Goal: Task Accomplishment & Management: Manage account settings

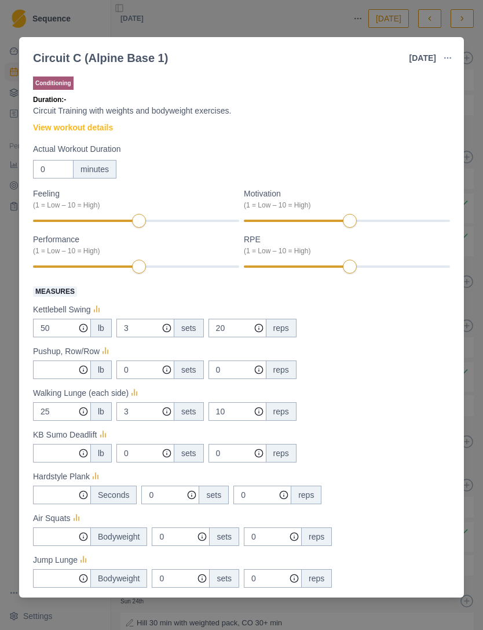
scroll to position [121, 0]
click at [55, 173] on input "0" at bounding box center [53, 169] width 41 height 19
click at [377, 20] on div "Circuit C (Alpine Base 1) [DATE] Link To Goal View Workout Metrics Edit Origina…" at bounding box center [241, 315] width 483 height 630
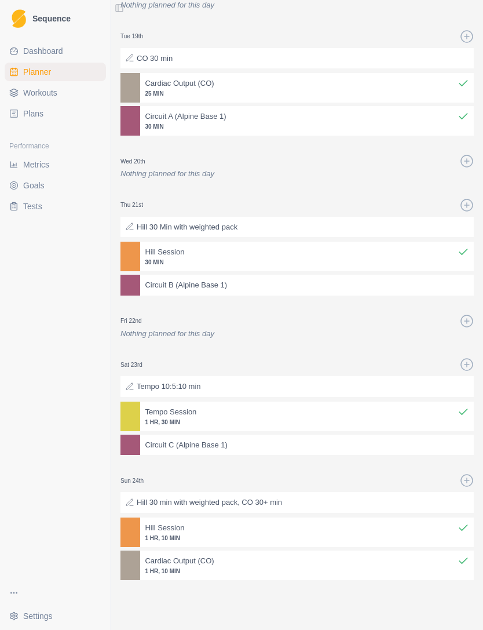
click at [28, 75] on span "Planner" at bounding box center [37, 72] width 28 height 12
click at [31, 96] on span "Workouts" at bounding box center [40, 93] width 34 height 12
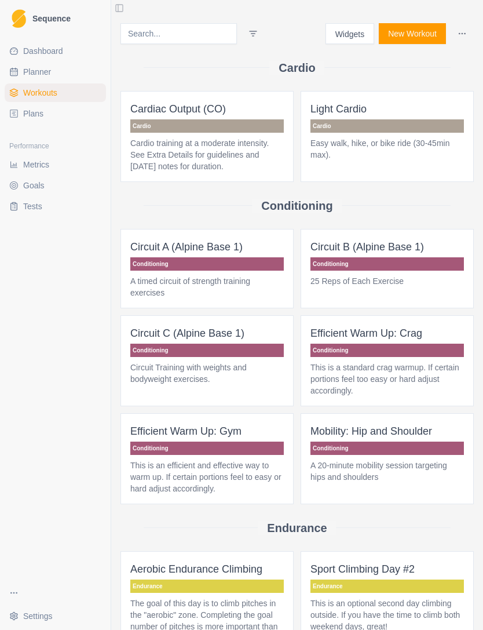
click at [34, 72] on span "Planner" at bounding box center [37, 72] width 28 height 12
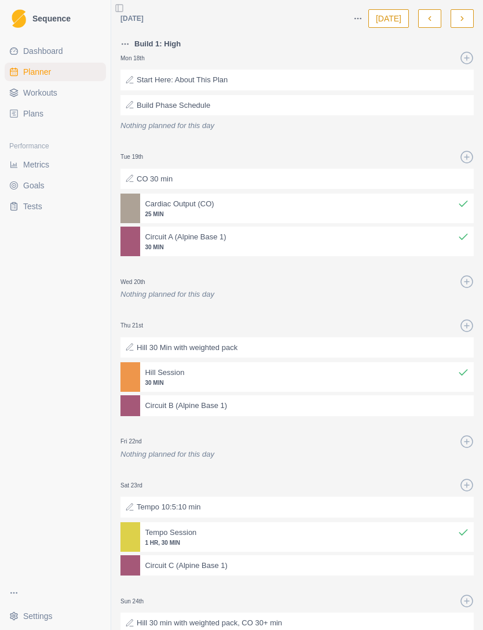
select select "month"
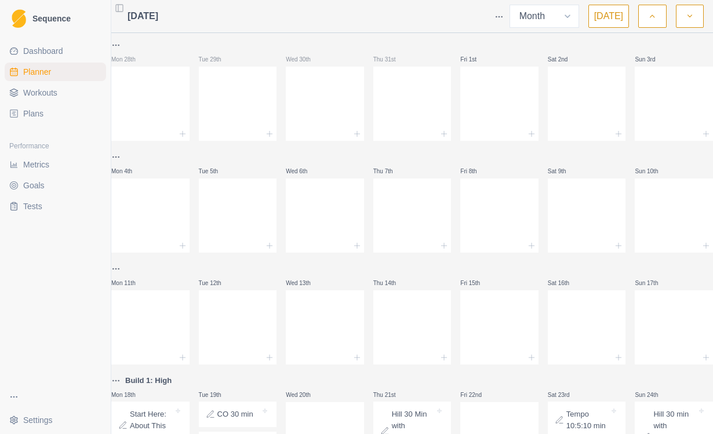
click at [483, 21] on button "[DATE]" at bounding box center [608, 16] width 41 height 23
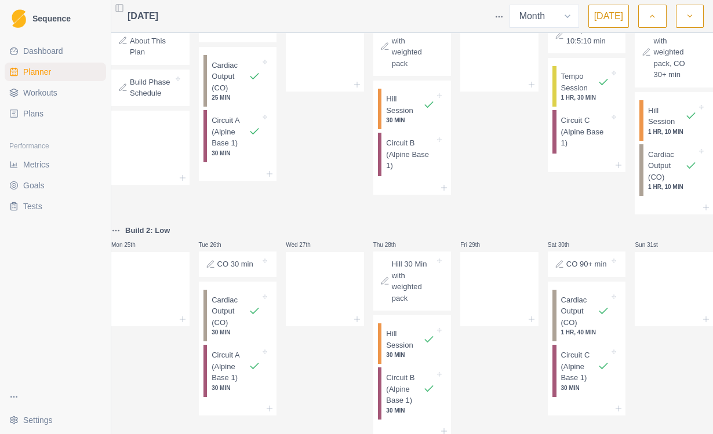
scroll to position [384, 0]
click at [483, 16] on select "Week Month" at bounding box center [544, 16] width 70 height 23
click at [483, 20] on icon "button" at bounding box center [690, 16] width 8 height 12
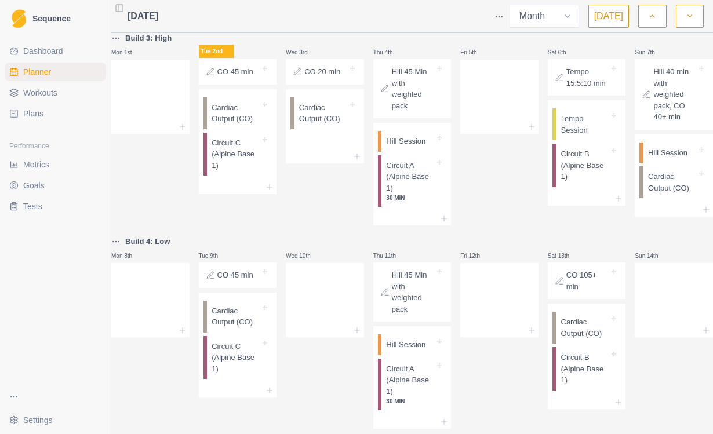
scroll to position [8, 0]
click at [483, 20] on icon "button" at bounding box center [652, 16] width 8 height 12
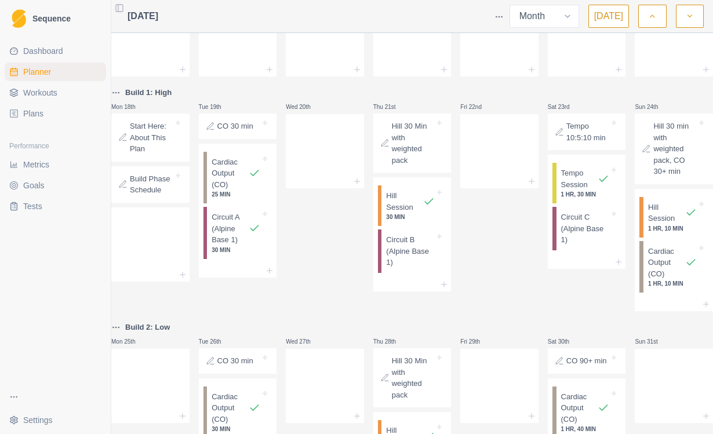
scroll to position [323, 0]
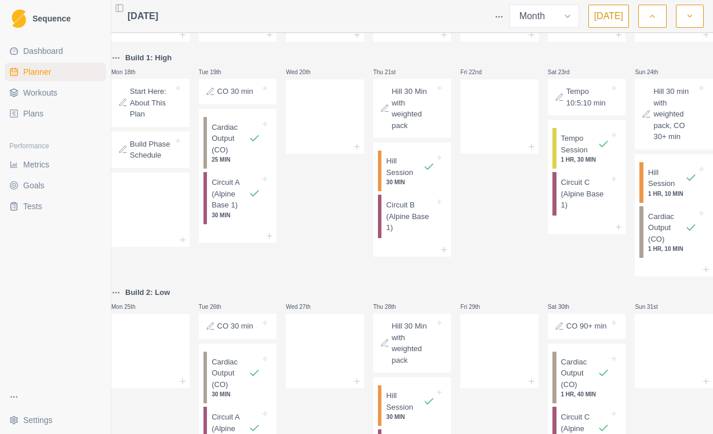
click at [483, 19] on button "button" at bounding box center [690, 16] width 28 height 23
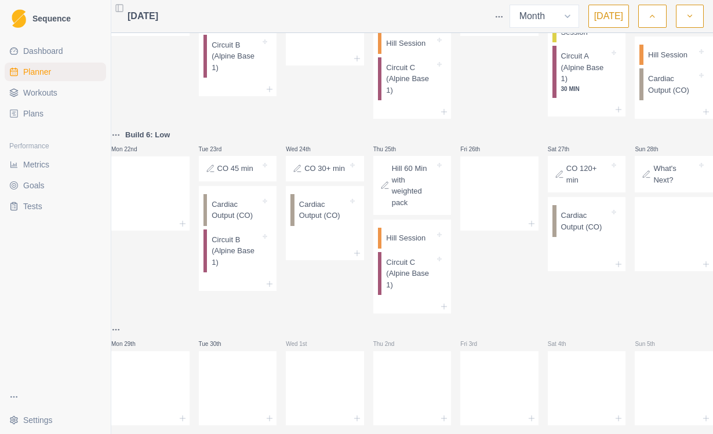
scroll to position [511, 0]
click at [29, 114] on span "Plans" at bounding box center [33, 114] width 20 height 12
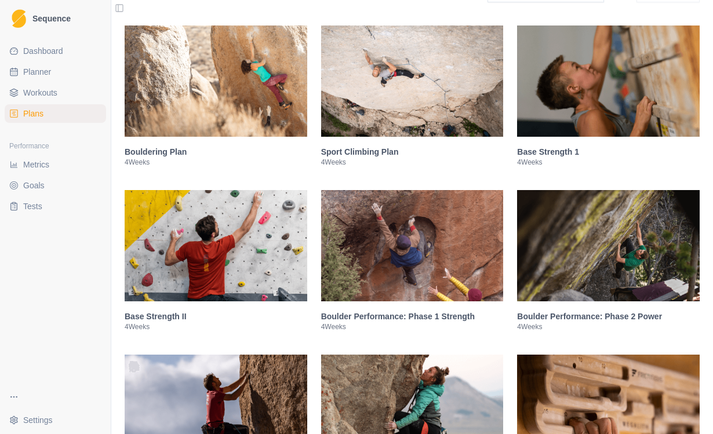
scroll to position [230, 0]
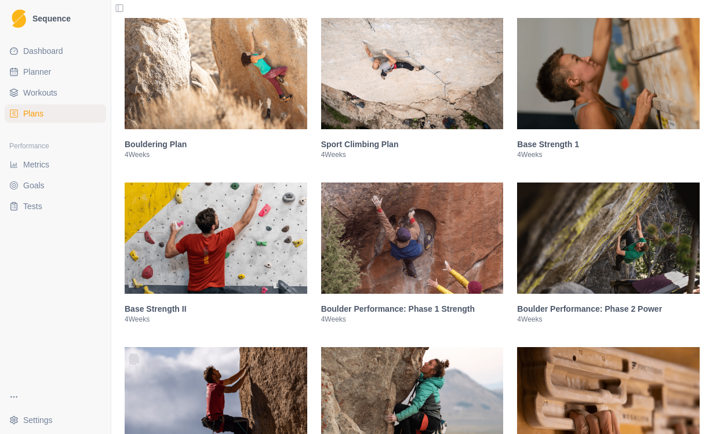
click at [483, 97] on img at bounding box center [608, 73] width 183 height 111
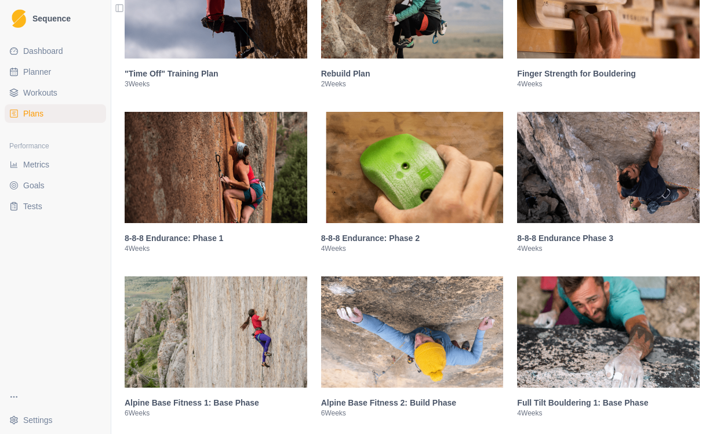
scroll to position [1581, 0]
click at [161, 244] on h3 "8-8-8 Endurance: Phase 1" at bounding box center [216, 238] width 183 height 12
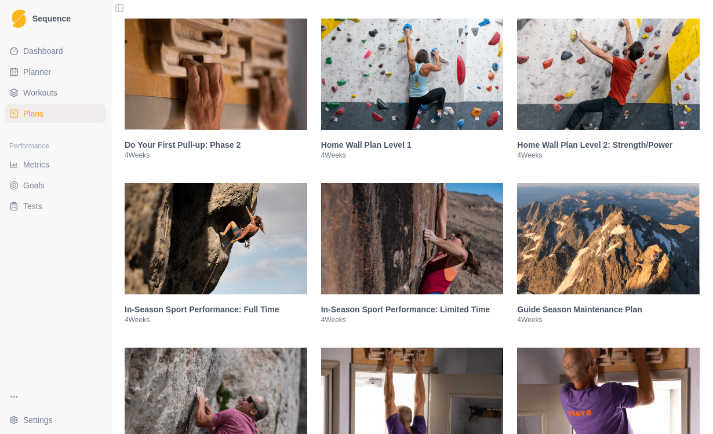
scroll to position [2415, 0]
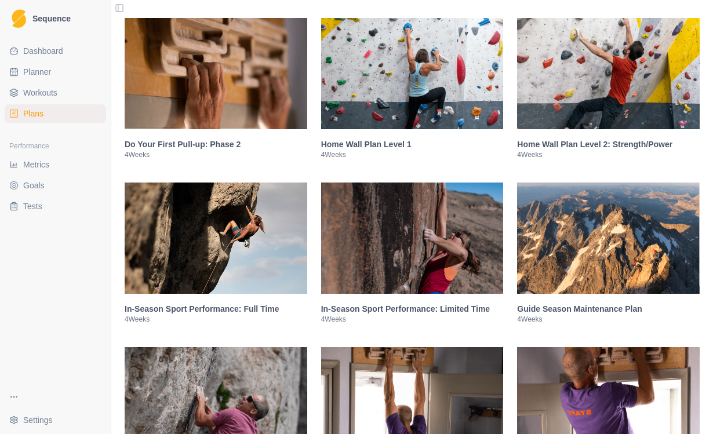
click at [482, 114] on img at bounding box center [412, 73] width 183 height 111
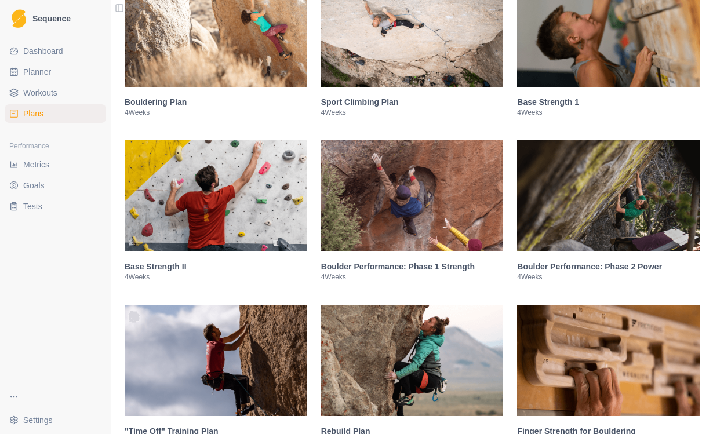
scroll to position [272, 0]
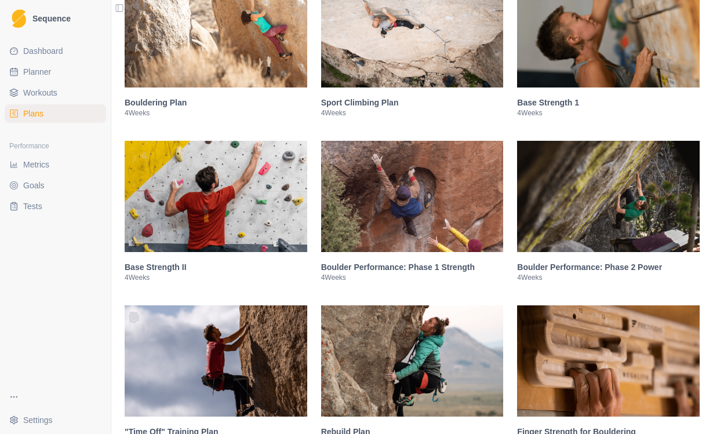
click at [483, 56] on img at bounding box center [608, 31] width 183 height 111
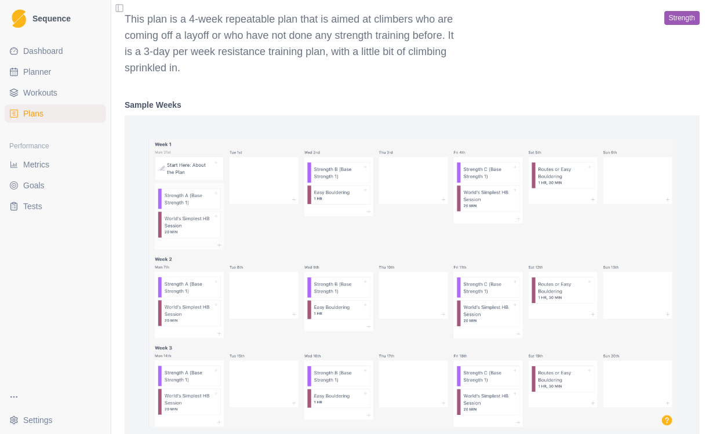
scroll to position [704, 0]
click at [41, 99] on link "Workouts" at bounding box center [55, 92] width 101 height 19
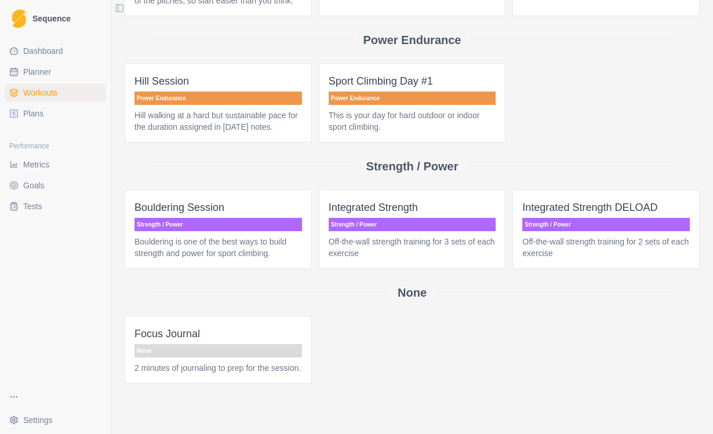
scroll to position [539, 0]
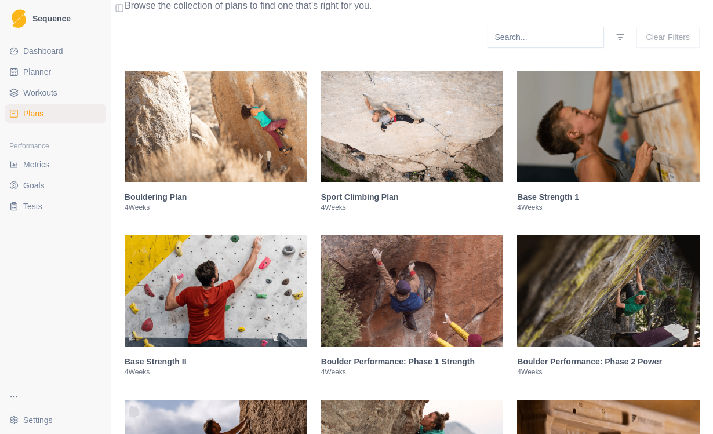
scroll to position [177, 0]
click at [483, 151] on img at bounding box center [608, 126] width 183 height 111
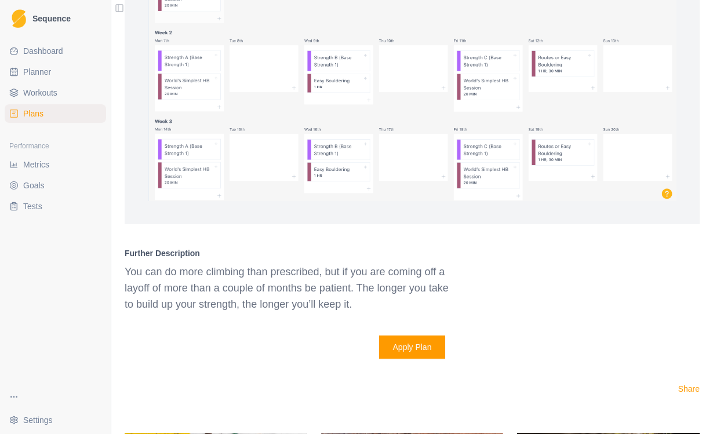
scroll to position [931, 0]
click at [403, 355] on button "Apply Plan" at bounding box center [412, 346] width 67 height 23
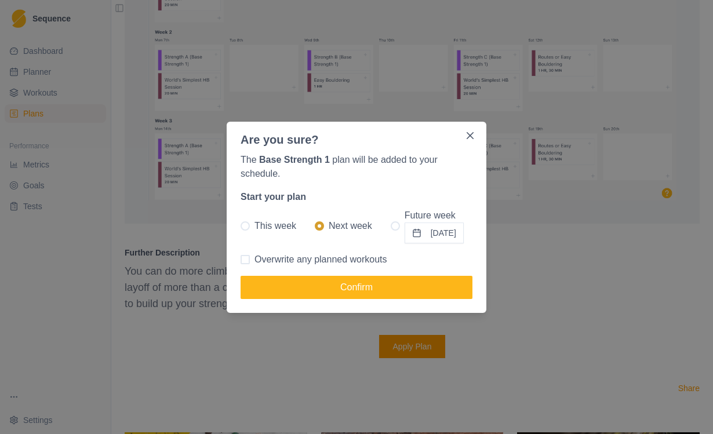
click at [405, 231] on button "[DATE]" at bounding box center [434, 233] width 59 height 21
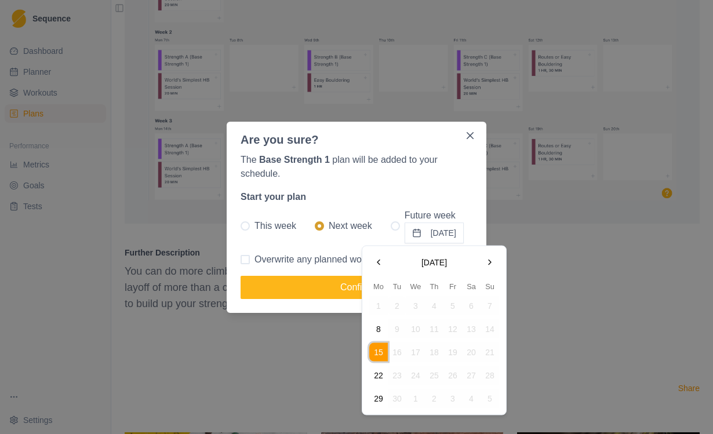
click at [380, 374] on button "22" at bounding box center [378, 375] width 19 height 19
radio input "false"
radio input "true"
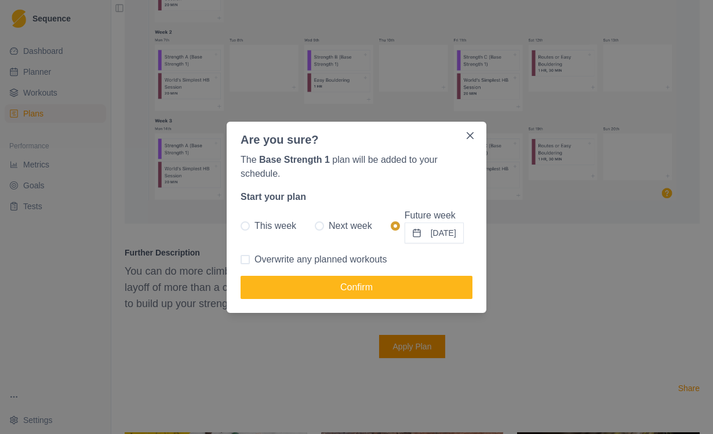
click at [318, 290] on button "Confirm" at bounding box center [357, 287] width 232 height 23
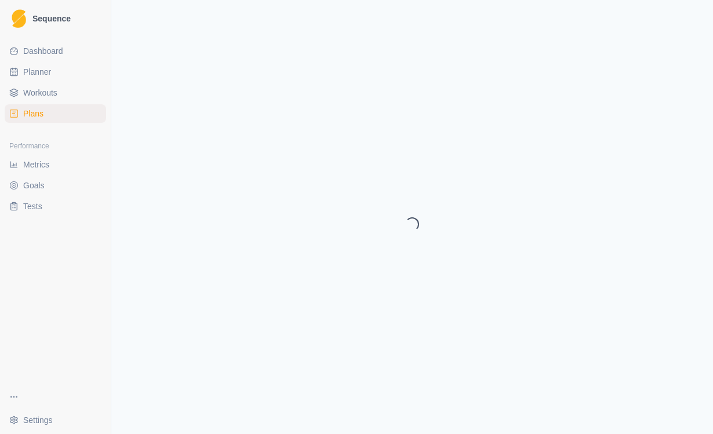
select select "month"
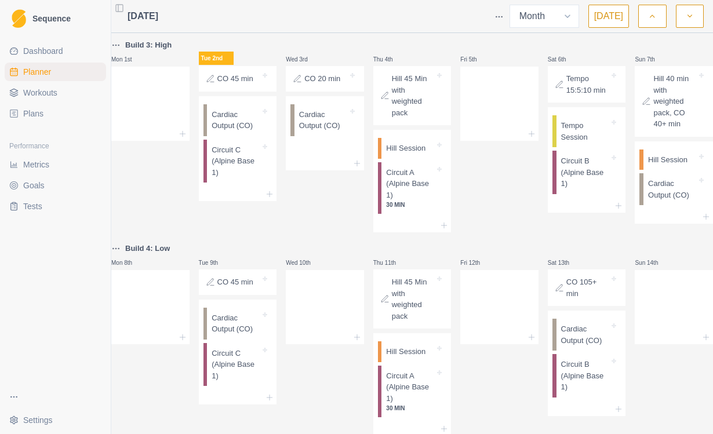
click at [28, 52] on span "Dashboard" at bounding box center [43, 51] width 40 height 12
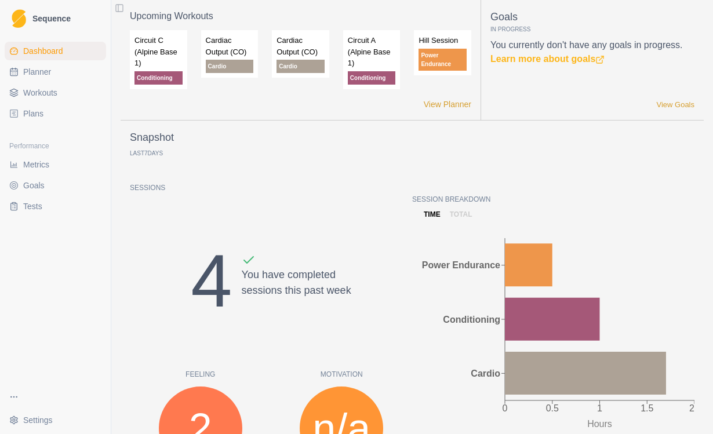
click at [24, 72] on span "Planner" at bounding box center [37, 72] width 28 height 12
select select "month"
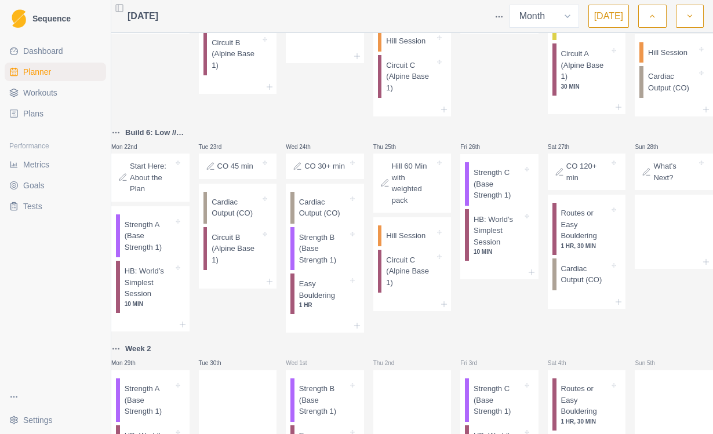
scroll to position [514, 0]
click at [145, 300] on p "HB: World’s Simplest Session" at bounding box center [149, 282] width 49 height 34
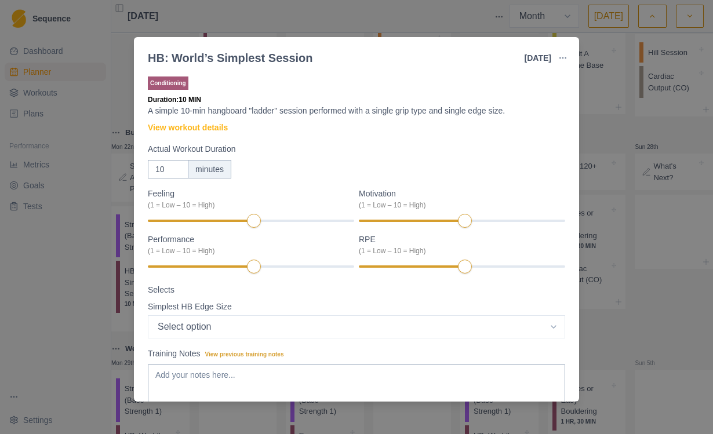
click at [183, 126] on link "View workout details" at bounding box center [188, 128] width 80 height 12
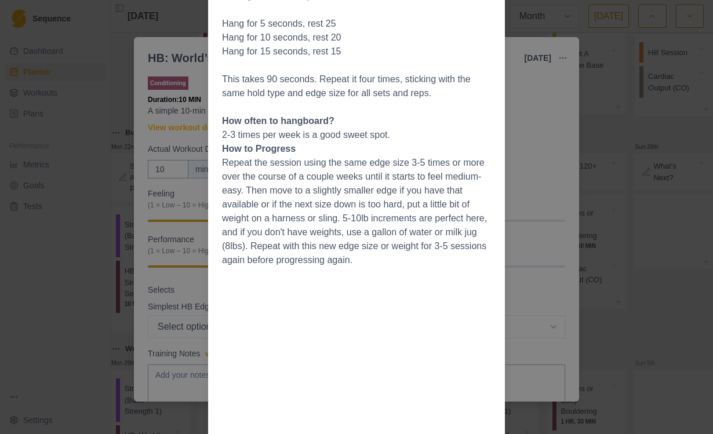
scroll to position [305, 0]
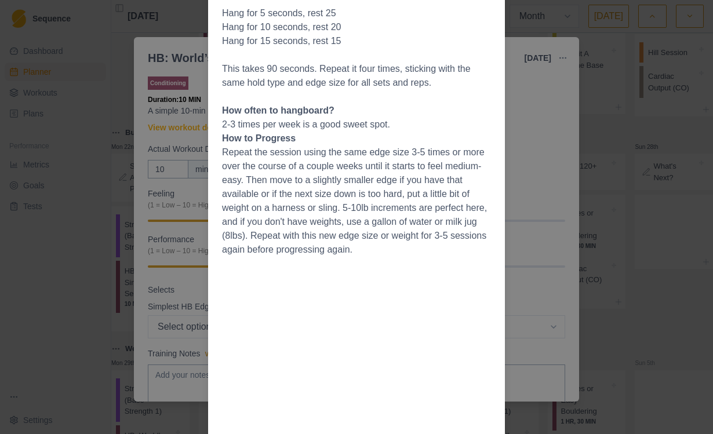
click at [483, 261] on div "Workout Details Overview This is about as simple as hangboarding gets. If you'v…" at bounding box center [356, 217] width 713 height 434
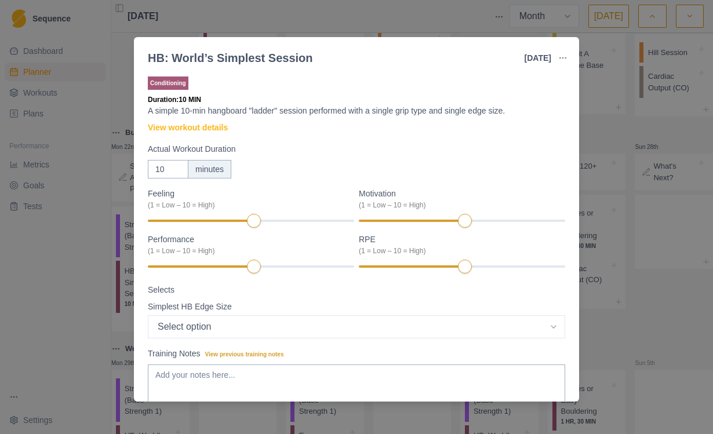
click at [483, 257] on div "HB: World’s Simplest Session [DATE] Link To Goal View Workout Metrics Edit Orig…" at bounding box center [356, 217] width 713 height 434
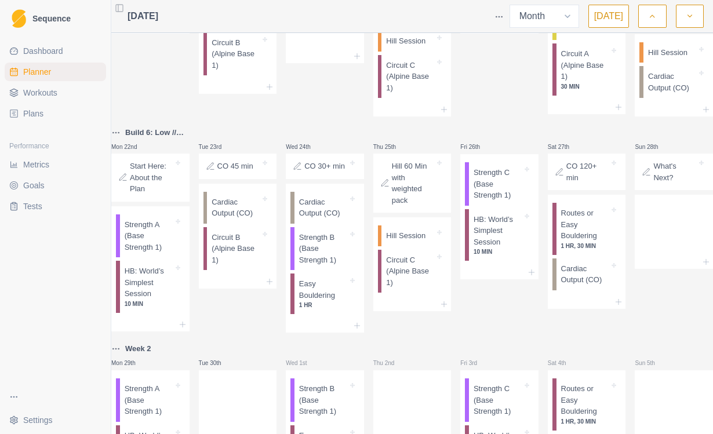
click at [152, 250] on p "Strength A (Base Strength 1)" at bounding box center [149, 236] width 49 height 34
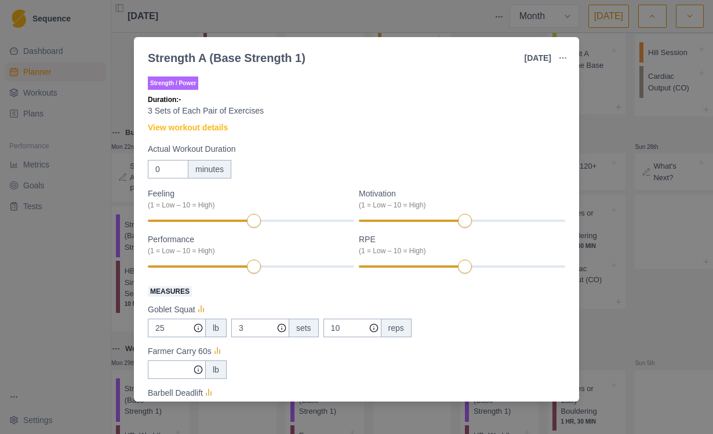
click at [164, 128] on link "View workout details" at bounding box center [188, 128] width 80 height 12
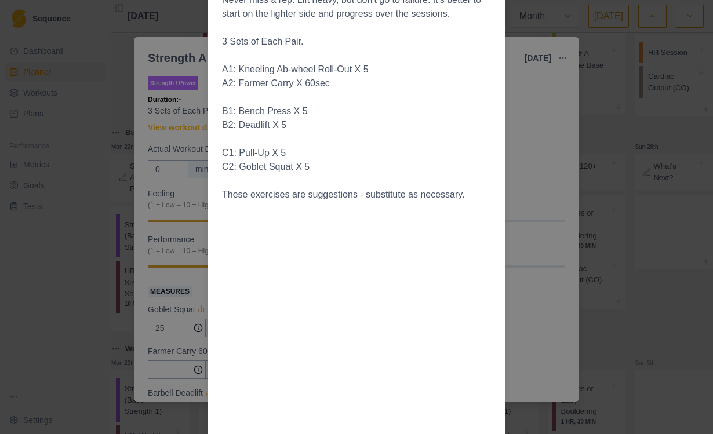
scroll to position [235, 0]
click at [483, 241] on div "Workout Details This workout is set up to do each pair of exercises as a “super…" at bounding box center [356, 217] width 713 height 434
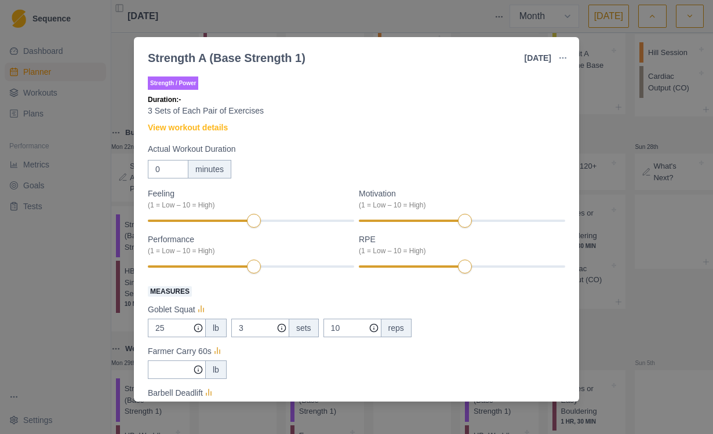
click at [483, 322] on div "Strength A (Base Strength 1) [DATE] Link To Goal View Workout Metrics Edit Orig…" at bounding box center [356, 217] width 713 height 434
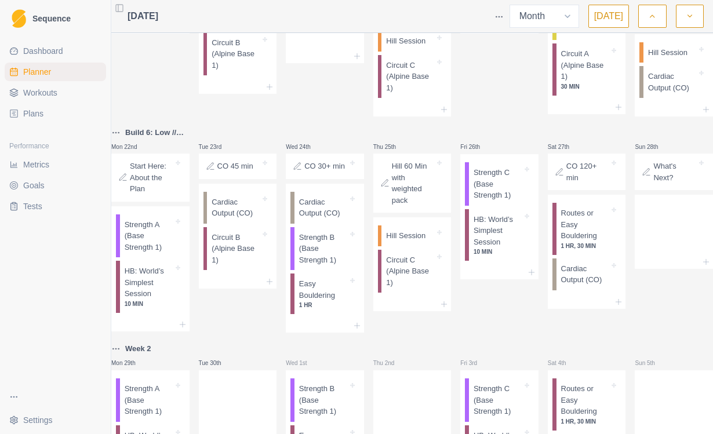
click at [311, 266] on p "Strength B (Base Strength 1)" at bounding box center [323, 249] width 49 height 34
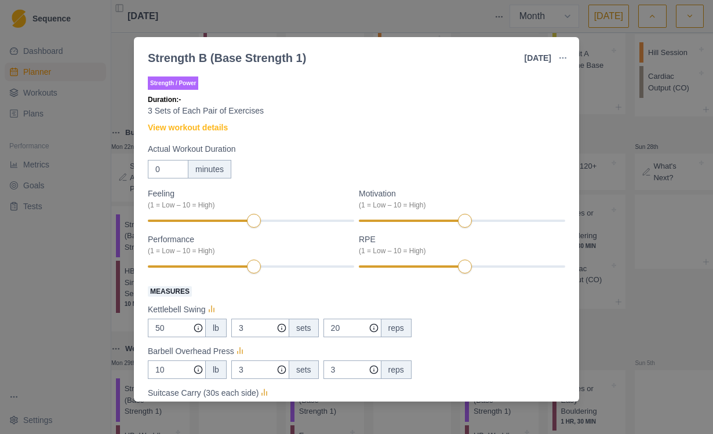
click at [170, 125] on link "View workout details" at bounding box center [188, 128] width 80 height 12
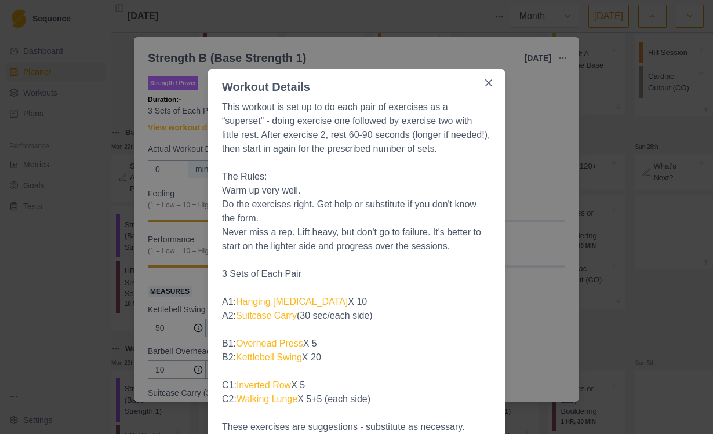
scroll to position [2, 0]
click at [483, 89] on button "Close" at bounding box center [488, 84] width 19 height 19
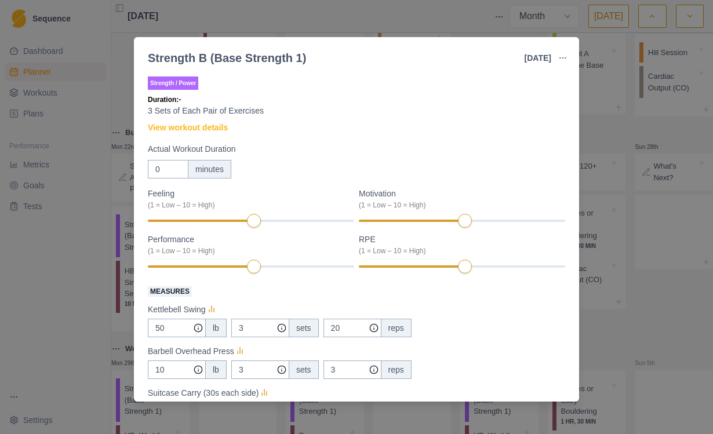
click at [93, 231] on div "Strength B (Base Strength 1) [DATE] Link To Goal View Workout Metrics Edit Orig…" at bounding box center [356, 217] width 713 height 434
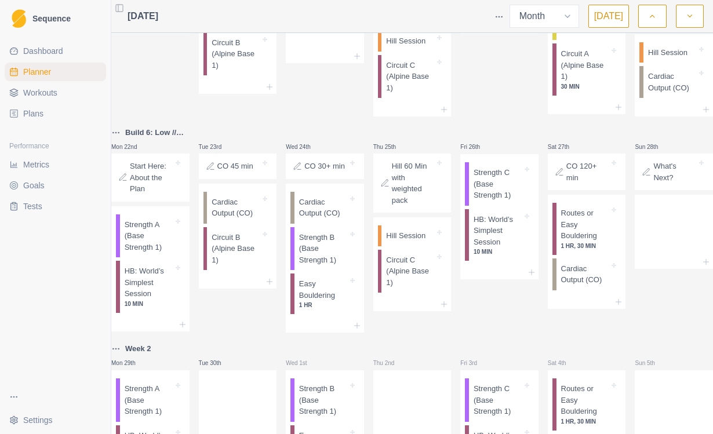
click at [303, 301] on p "Easy Bouldering" at bounding box center [323, 289] width 49 height 23
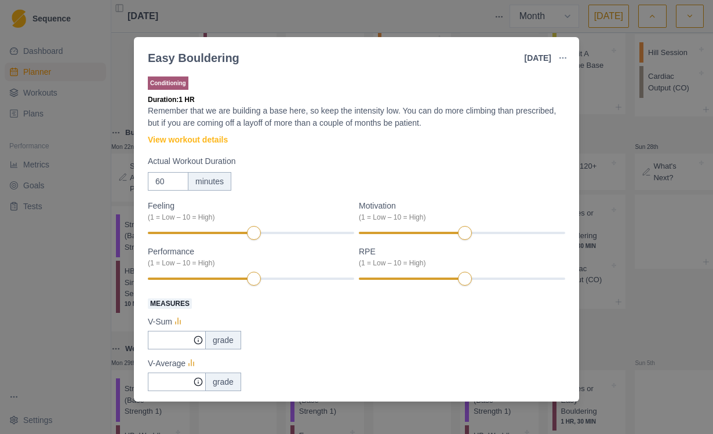
click at [167, 140] on link "View workout details" at bounding box center [188, 140] width 80 height 12
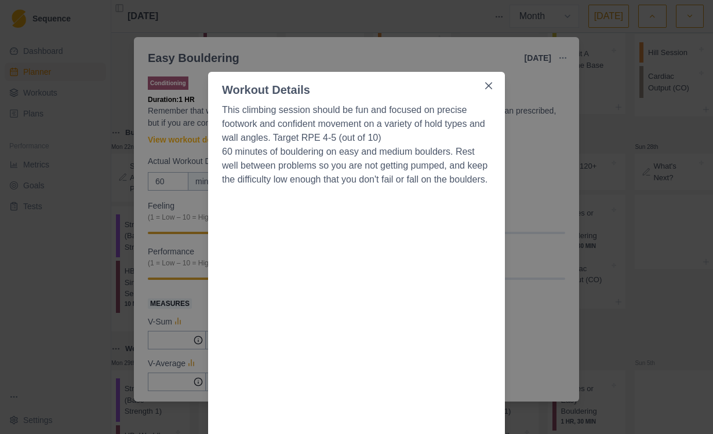
click at [483, 86] on button "Close" at bounding box center [488, 86] width 19 height 19
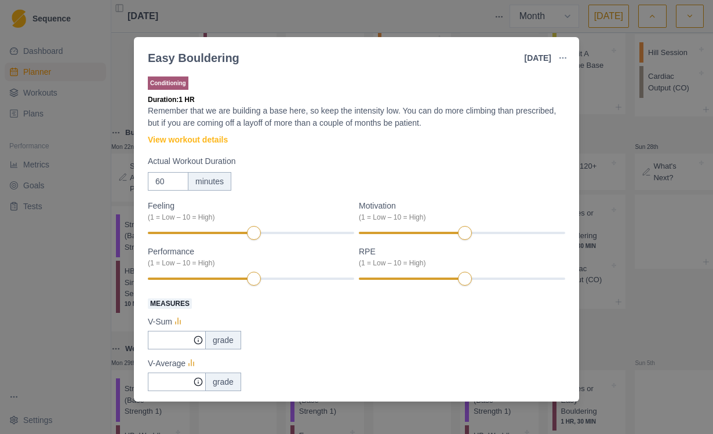
click at [72, 203] on div "Easy Bouldering [DATE] Link To Goal View Workout Metrics Edit Original Workout …" at bounding box center [356, 217] width 713 height 434
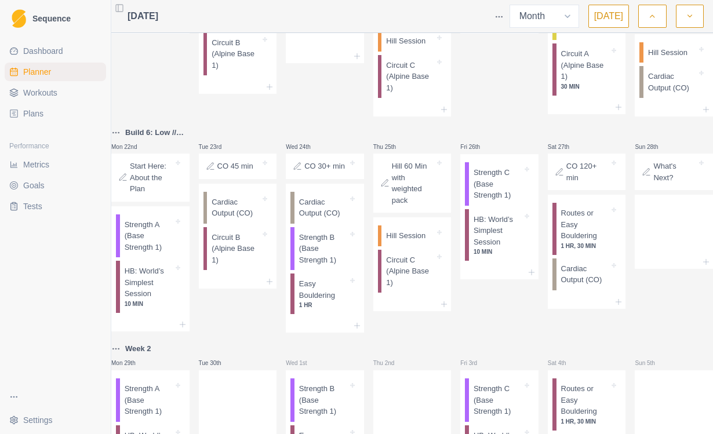
click at [483, 199] on p "Strength C (Base Strength 1)" at bounding box center [498, 184] width 49 height 34
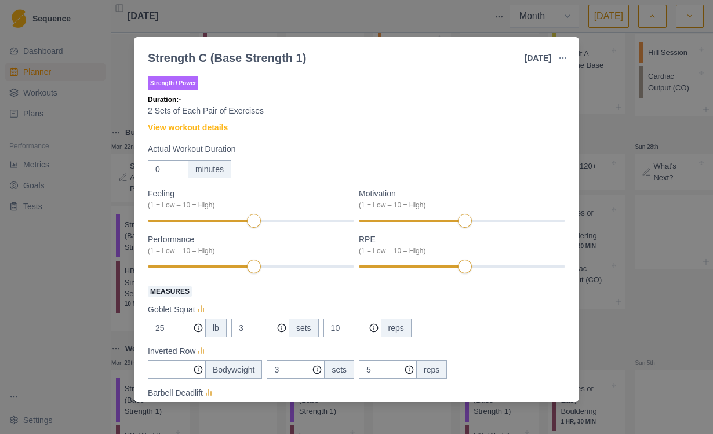
click at [169, 129] on link "View workout details" at bounding box center [188, 128] width 80 height 12
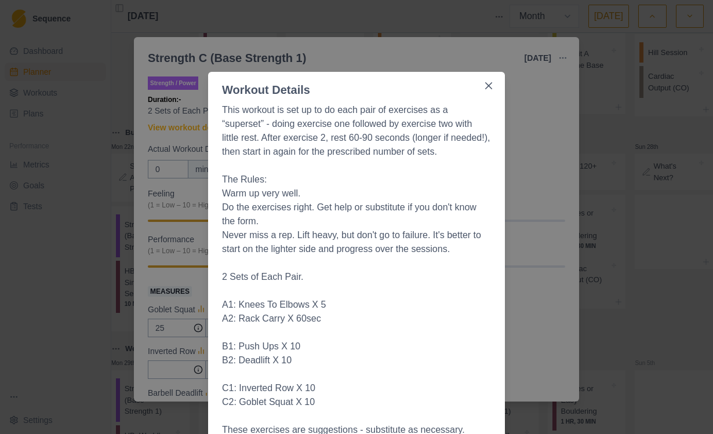
click at [483, 89] on icon "Close" at bounding box center [488, 85] width 7 height 7
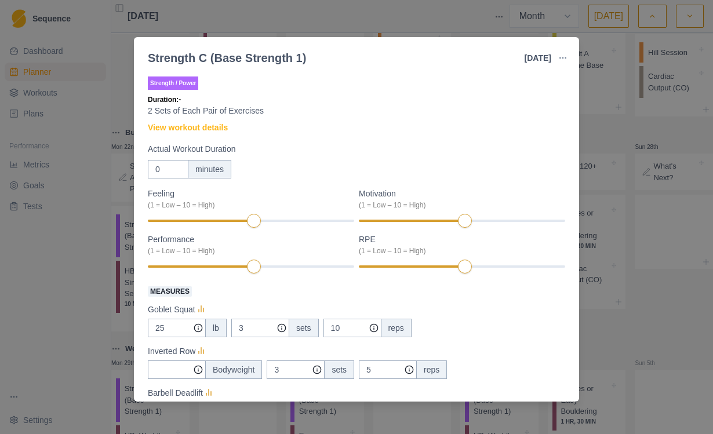
click at [483, 325] on div "Strength C (Base Strength 1) [DATE] Link To Goal View Workout Metrics Edit Orig…" at bounding box center [356, 217] width 713 height 434
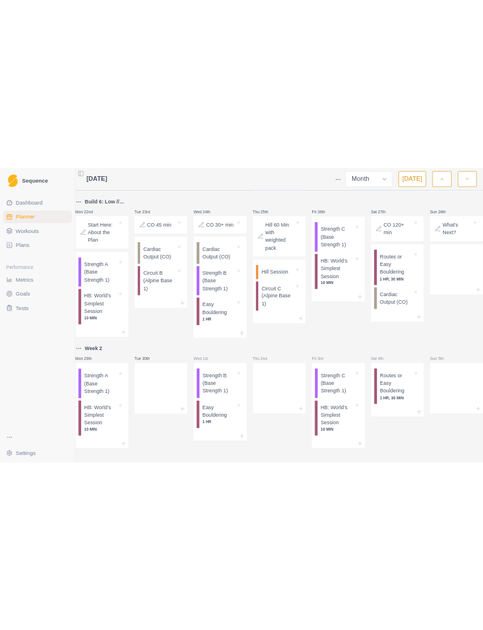
scroll to position [596, 0]
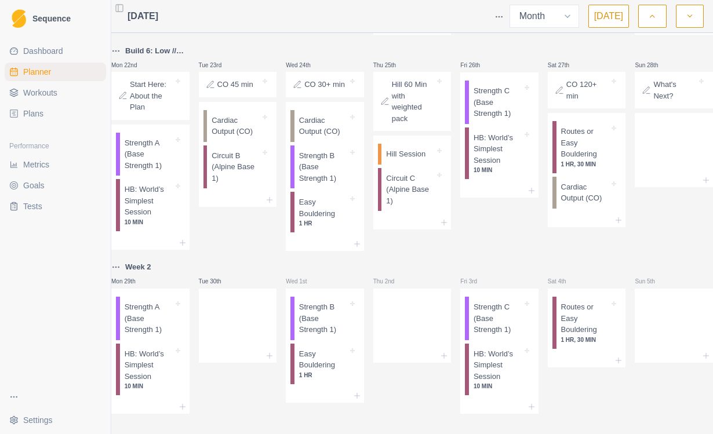
click at [151, 383] on p "HB: World’s Simplest Session" at bounding box center [149, 365] width 49 height 34
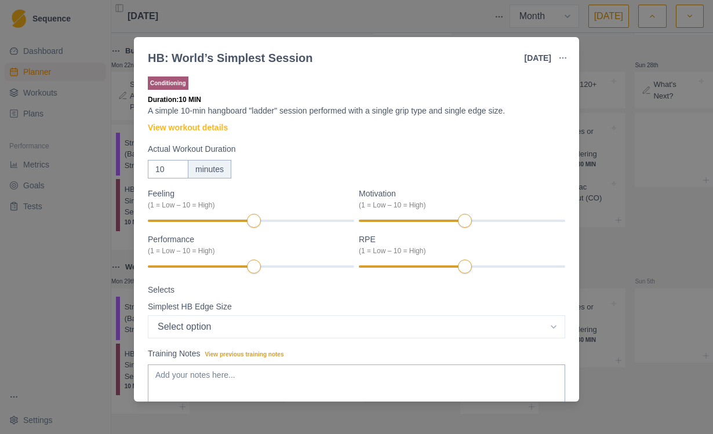
click at [173, 128] on link "View workout details" at bounding box center [188, 128] width 80 height 12
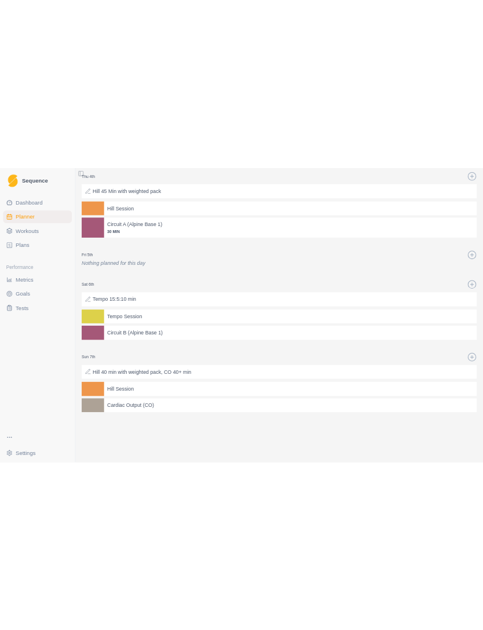
scroll to position [58, 0]
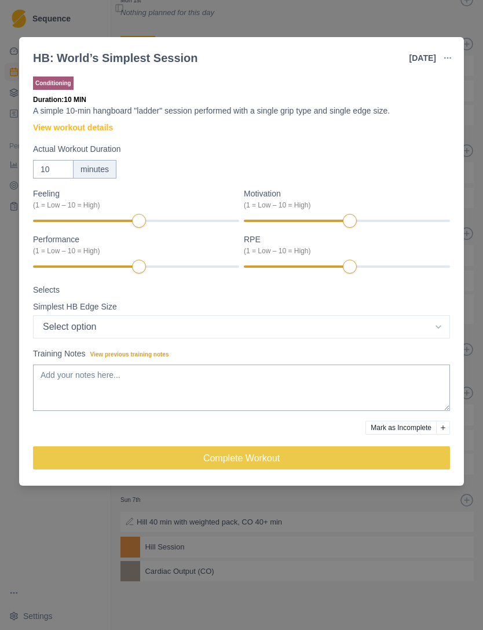
click at [93, 21] on div "HB: World’s Simplest Session [DATE] Link To Goal View Workout Metrics Edit Orig…" at bounding box center [241, 315] width 483 height 630
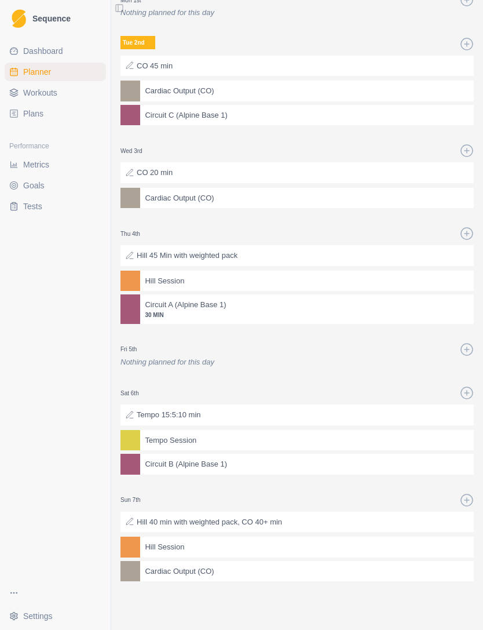
select select "month"
